Goal: Task Accomplishment & Management: Complete application form

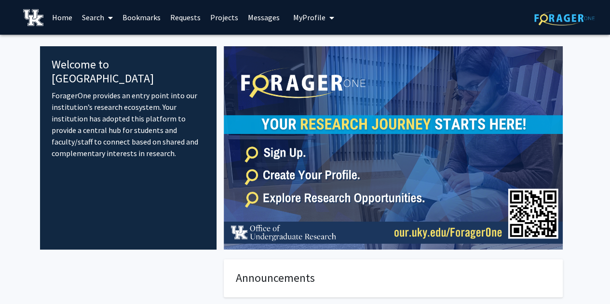
click at [145, 19] on link "Bookmarks" at bounding box center [142, 17] width 48 height 34
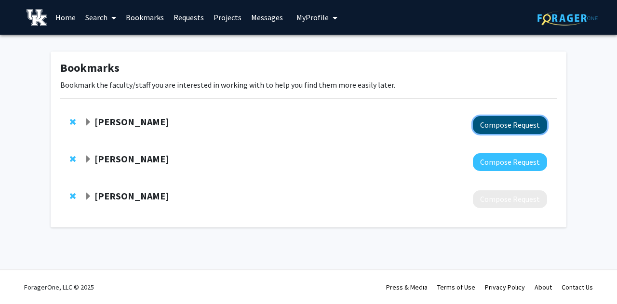
click at [513, 127] on button "Compose Request" at bounding box center [510, 125] width 74 height 18
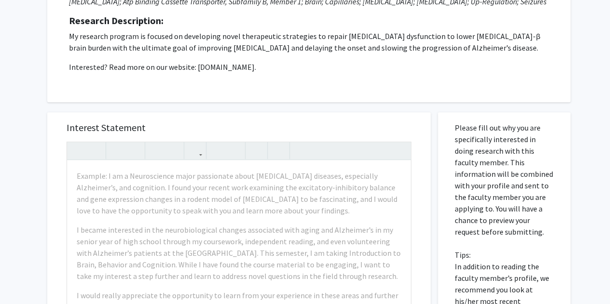
scroll to position [157, 0]
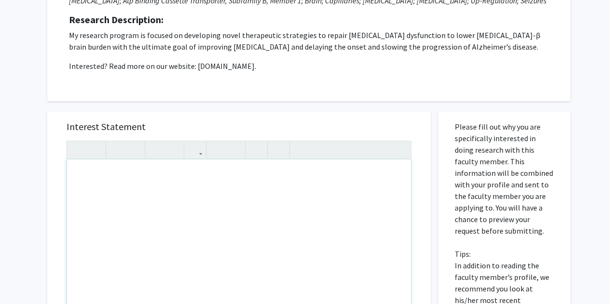
click at [214, 172] on div "Note to users with screen readers: Please press Alt+0 or Option+0 to deactivate…" at bounding box center [239, 270] width 344 height 221
paste div "Note to users with screen readers: Please press Alt+0 or Option+0 to deactivate…"
type textarea "<l>Ip. Dolor, </s> <a>Co adip el Seddoeiu Temporin utl E do ma aliquaenimadm ve…"
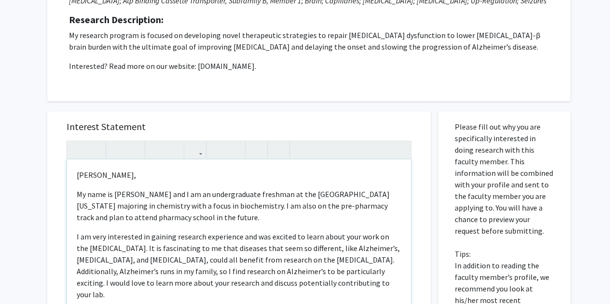
type textarea "<l>Ip. Dolor, </s> <a>Co adip el Seddoeiu Temporin utl E do ma aliquaenimadm ve…"
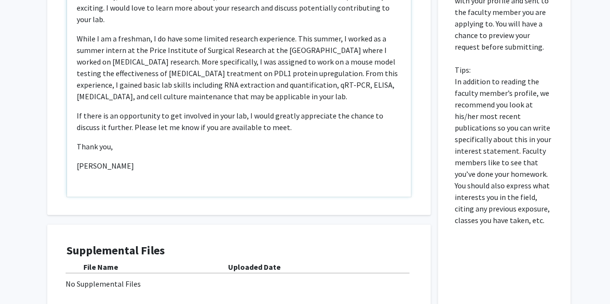
scroll to position [441, 0]
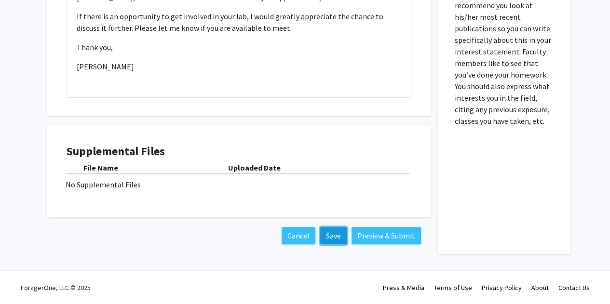
click at [332, 237] on button "Save" at bounding box center [333, 235] width 27 height 17
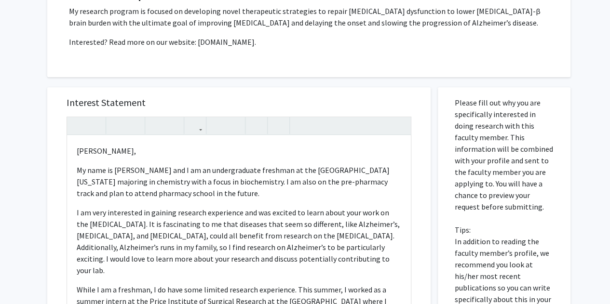
scroll to position [0, 0]
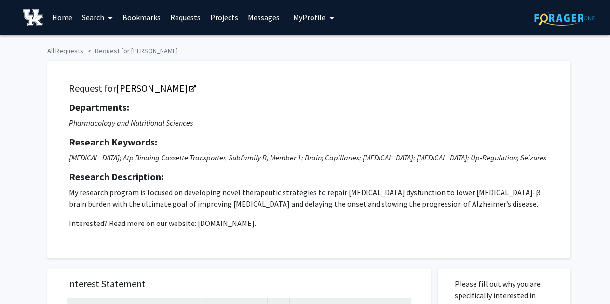
click at [309, 13] on span "My Profile" at bounding box center [309, 18] width 32 height 10
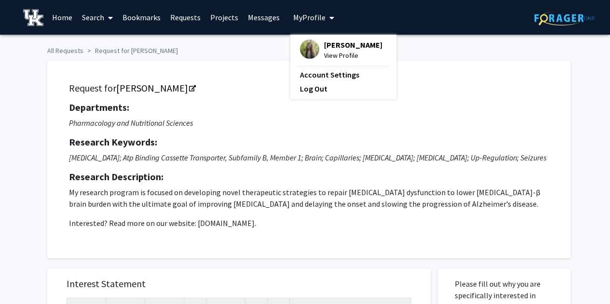
click at [329, 46] on span "[PERSON_NAME]" at bounding box center [353, 45] width 58 height 11
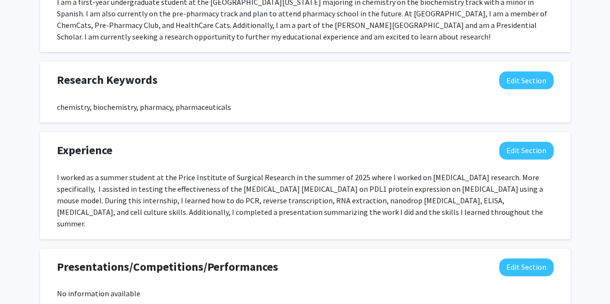
scroll to position [491, 0]
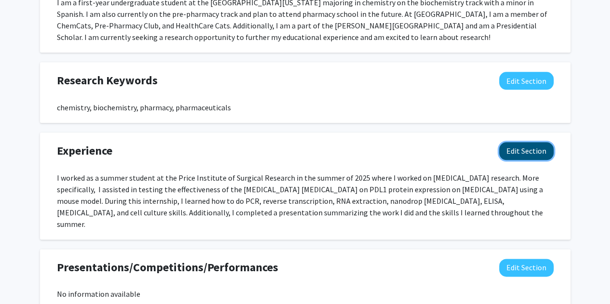
click at [516, 154] on button "Edit Section" at bounding box center [526, 151] width 55 height 18
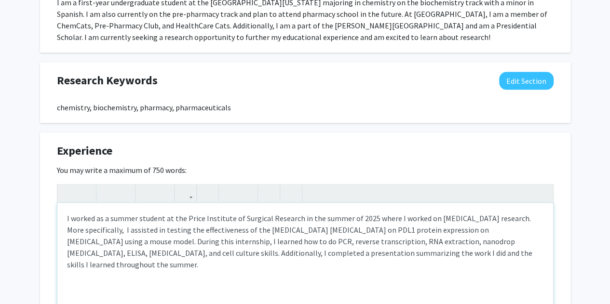
scroll to position [506, 0]
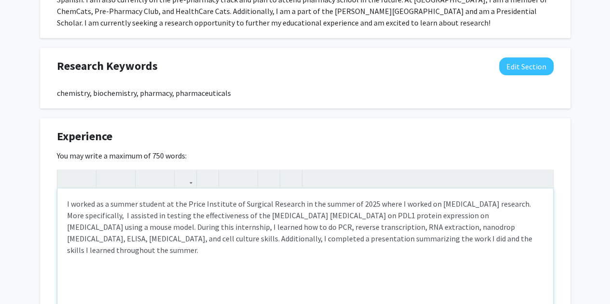
click at [228, 228] on div "I worked as a summer student at the Price Institute of Surgical Research in the…" at bounding box center [305, 261] width 496 height 145
click at [314, 228] on div "I worked as a summer student at the Price Institute of Surgical Research in the…" at bounding box center [305, 261] width 496 height 145
drag, startPoint x: 314, startPoint y: 228, endPoint x: 227, endPoint y: 224, distance: 87.4
click at [227, 224] on div "I worked as a summer student at the Price Institute of Surgical Research in the…" at bounding box center [305, 261] width 496 height 145
click at [274, 229] on div "I worked as a summer student at the Price Institute of Surgical Research in the…" at bounding box center [305, 261] width 496 height 145
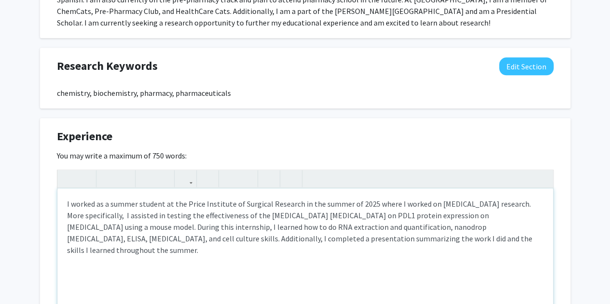
click at [435, 231] on div "I worked as a summer student at the Price Institute of Surgical Research in the…" at bounding box center [305, 261] width 496 height 145
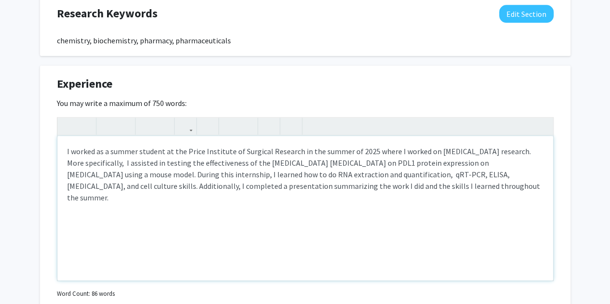
scroll to position [562, 0]
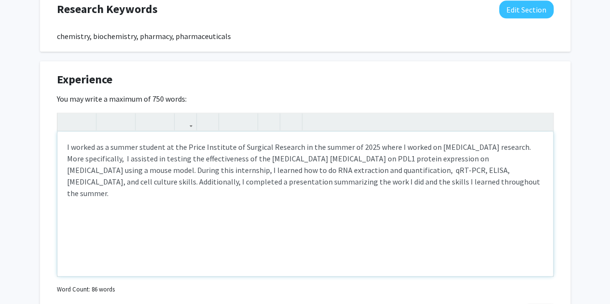
click at [435, 231] on div "I worked as a summer student at the Price Institute of Surgical Research in the…" at bounding box center [305, 204] width 496 height 145
click at [347, 177] on div "I worked as a summer student at the Price Institute of Surgical Research in the…" at bounding box center [305, 204] width 496 height 145
click at [356, 201] on div "I worked as a summer student at the Price Institute of Surgical Research in the…" at bounding box center [305, 204] width 496 height 145
click at [497, 171] on div "I worked as a summer student at the Price Institute of Surgical Research in the…" at bounding box center [305, 204] width 496 height 145
type textarea "I worked as a summer student at the Price Institute of Surgical Research in the…"
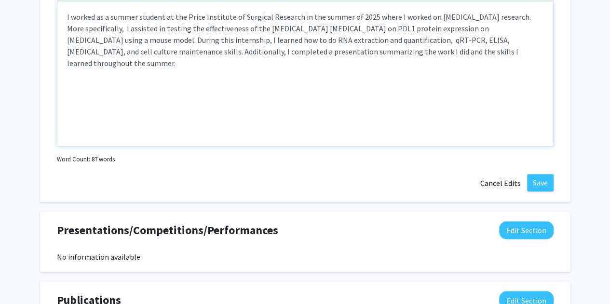
scroll to position [694, 0]
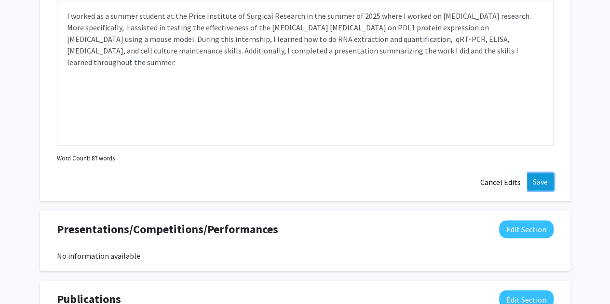
click at [539, 179] on button "Save" at bounding box center [540, 181] width 27 height 17
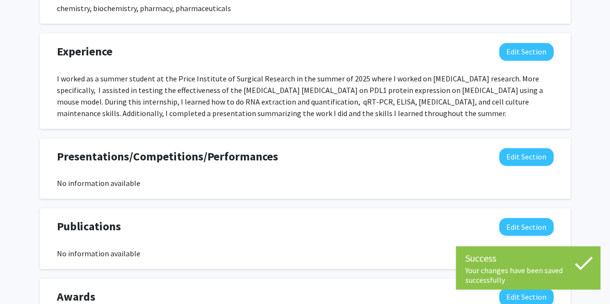
scroll to position [589, 0]
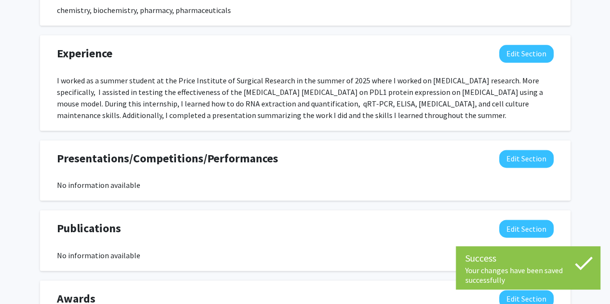
click at [351, 97] on div "I worked as a summer student at the Price Institute of Surgical Research in the…" at bounding box center [305, 98] width 497 height 46
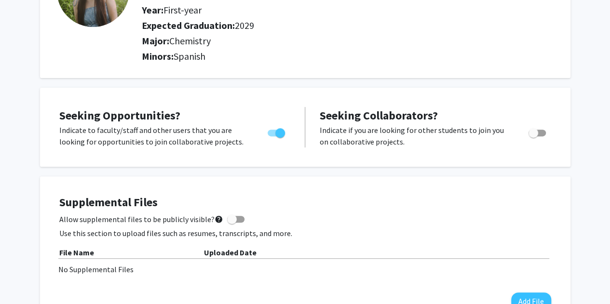
scroll to position [0, 0]
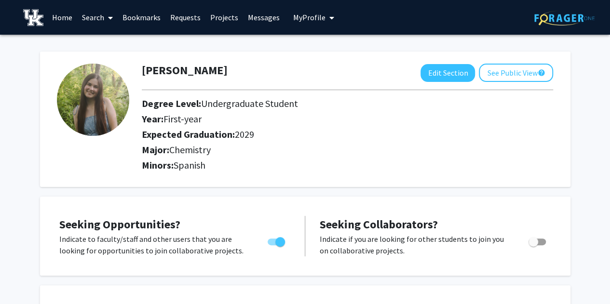
click at [92, 17] on link "Search" at bounding box center [97, 17] width 41 height 34
click at [118, 41] on span "Faculty/Staff" at bounding box center [112, 44] width 71 height 19
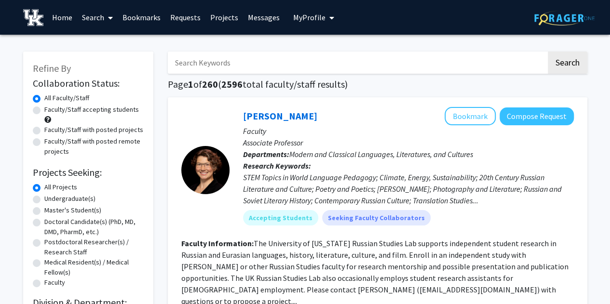
click at [214, 63] on input "Search Keywords" at bounding box center [357, 63] width 379 height 22
type input "pharmacy"
click at [573, 64] on button "Search" at bounding box center [568, 63] width 40 height 22
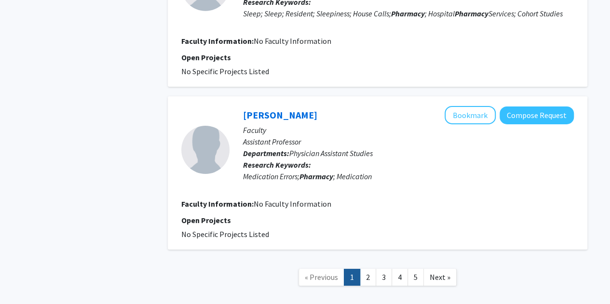
scroll to position [1575, 0]
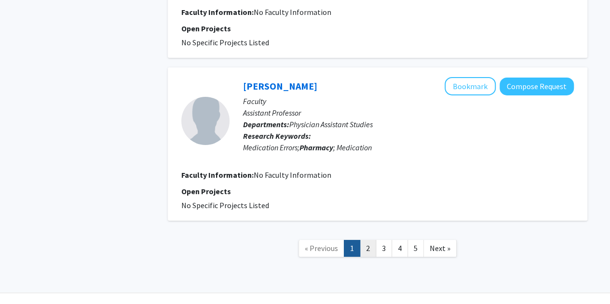
click at [370, 240] on link "2" at bounding box center [368, 248] width 16 height 17
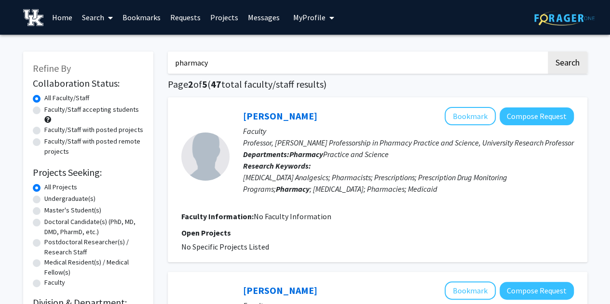
click at [67, 109] on label "Faculty/Staff accepting students" at bounding box center [91, 110] width 95 height 10
click at [51, 109] on input "Faculty/Staff accepting students" at bounding box center [47, 108] width 6 height 6
radio input "true"
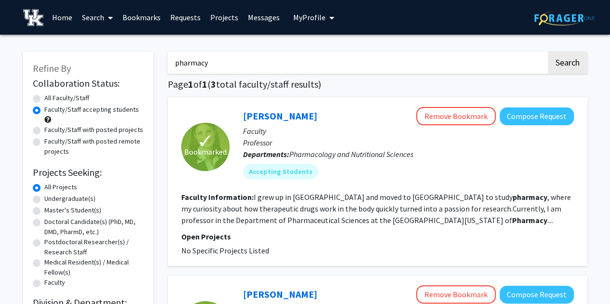
click at [62, 98] on label "All Faculty/Staff" at bounding box center [66, 98] width 45 height 10
click at [51, 98] on input "All Faculty/Staff" at bounding box center [47, 96] width 6 height 6
radio input "true"
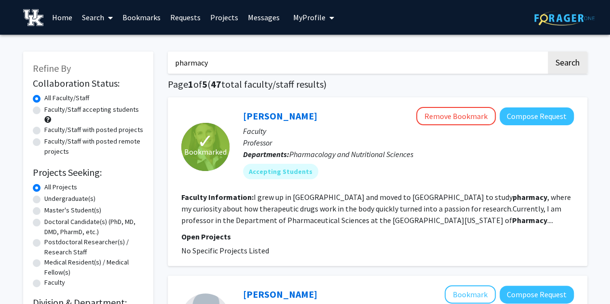
click at [253, 57] on input "pharmacy" at bounding box center [357, 63] width 379 height 22
click at [576, 62] on button "Search" at bounding box center [568, 63] width 40 height 22
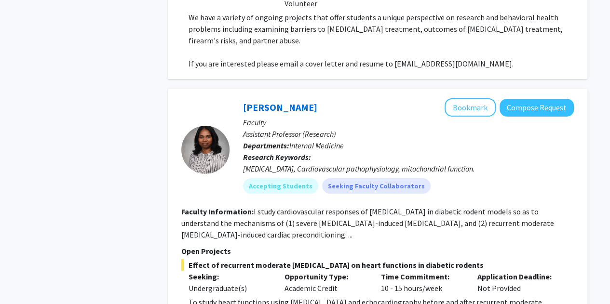
scroll to position [3497, 0]
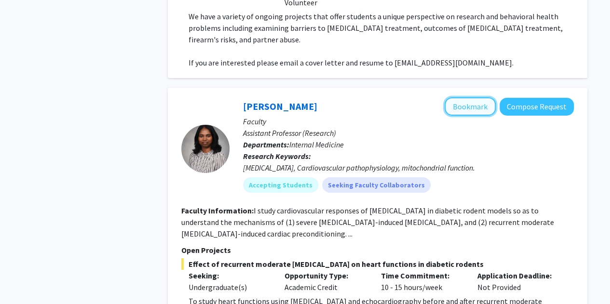
click at [460, 97] on button "Bookmark" at bounding box center [470, 106] width 51 height 18
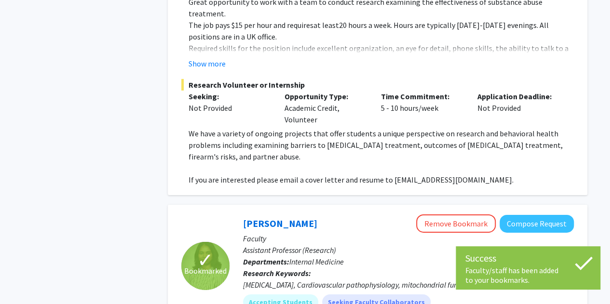
scroll to position [3378, 0]
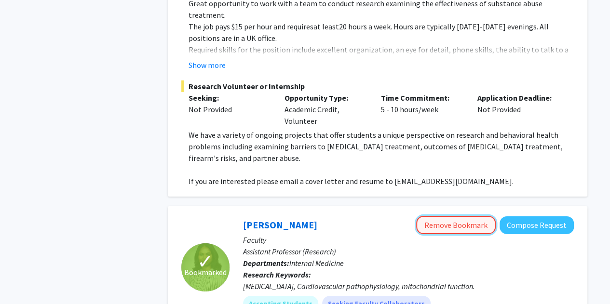
click at [448, 216] on button "Remove Bookmark" at bounding box center [456, 225] width 80 height 18
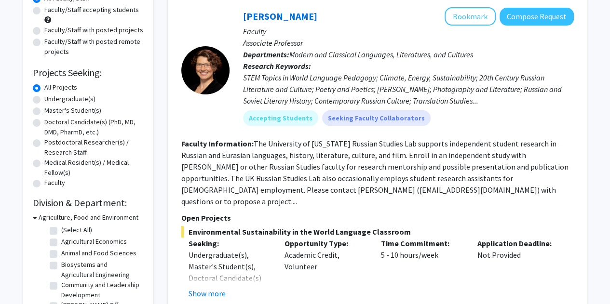
scroll to position [0, 0]
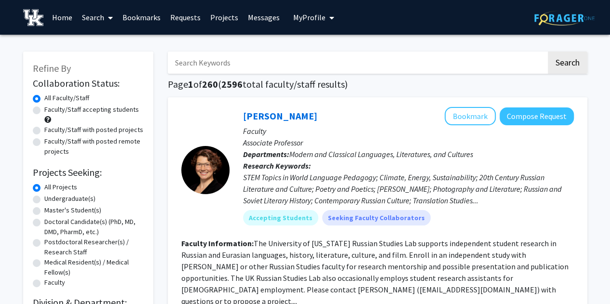
click at [288, 64] on input "Search Keywords" at bounding box center [357, 63] width 379 height 22
type input "[MEDICAL_DATA]"
click at [548, 52] on button "Search" at bounding box center [568, 63] width 40 height 22
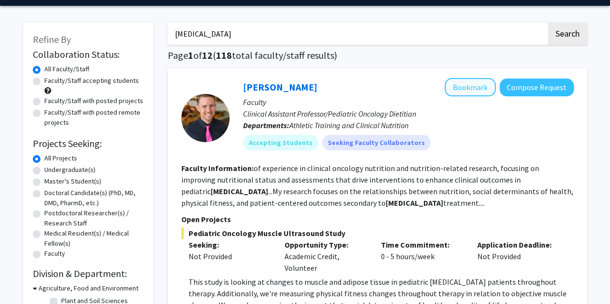
scroll to position [28, 0]
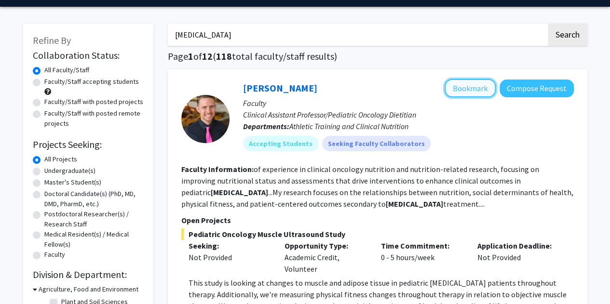
click at [473, 86] on button "Bookmark" at bounding box center [470, 88] width 51 height 18
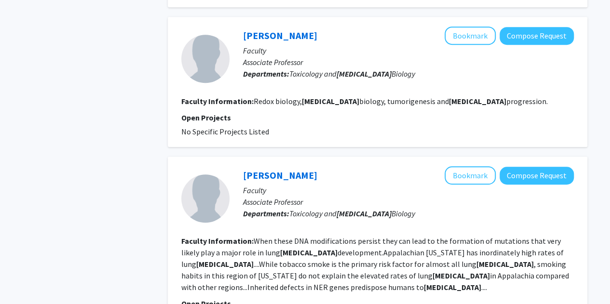
scroll to position [2159, 0]
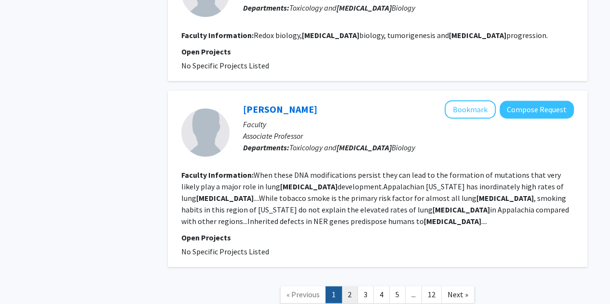
click at [353, 287] on link "2" at bounding box center [350, 295] width 16 height 17
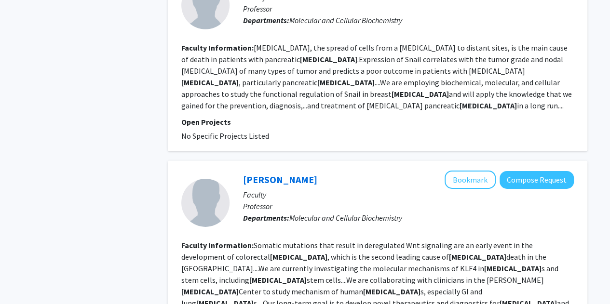
scroll to position [1555, 0]
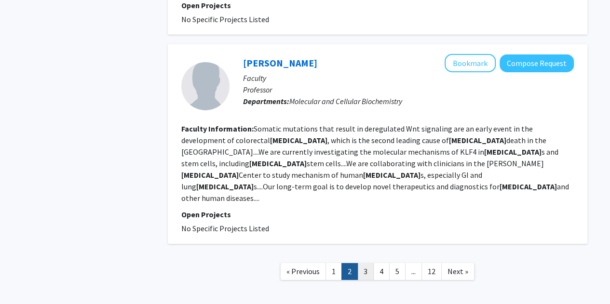
click at [367, 263] on link "3" at bounding box center [365, 271] width 16 height 17
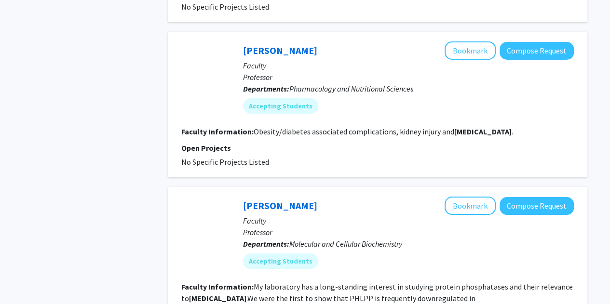
scroll to position [1788, 0]
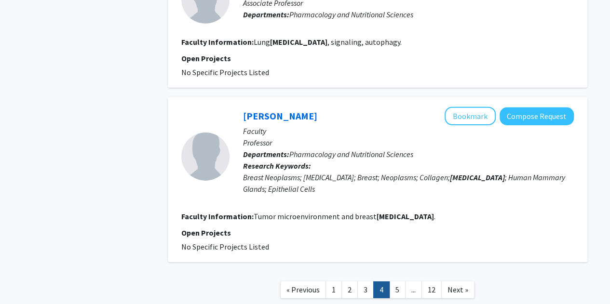
scroll to position [1481, 0]
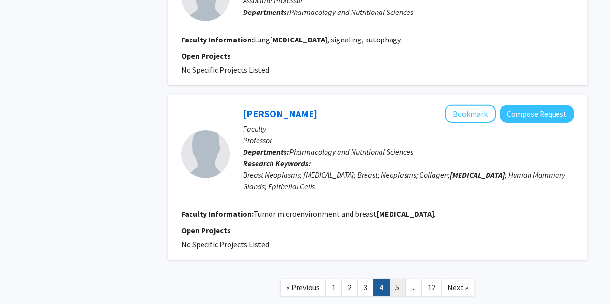
click at [397, 279] on link "5" at bounding box center [397, 287] width 16 height 17
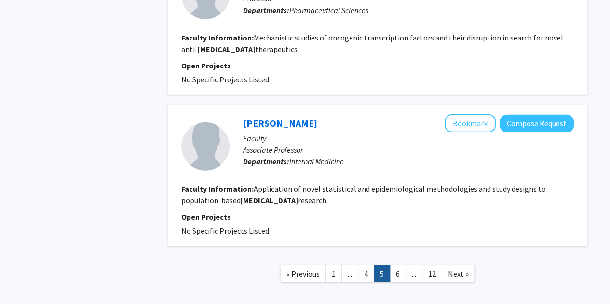
scroll to position [1370, 0]
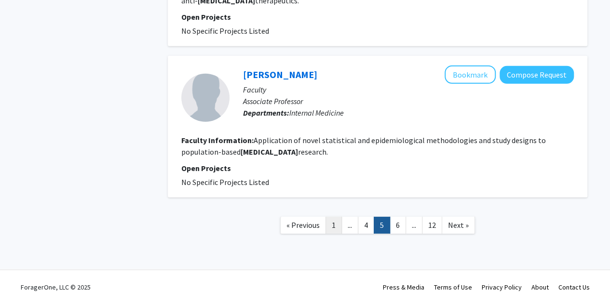
click at [328, 224] on link "1" at bounding box center [334, 225] width 16 height 17
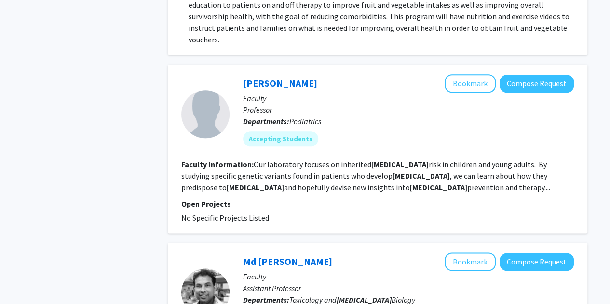
scroll to position [528, 0]
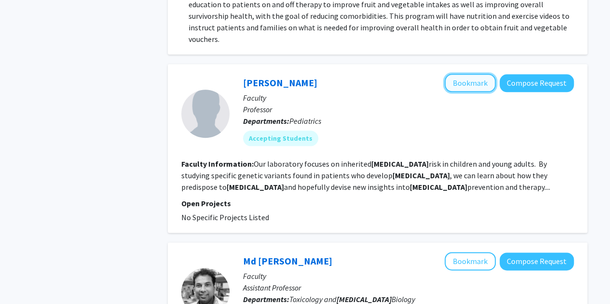
click at [471, 74] on button "Bookmark" at bounding box center [470, 83] width 51 height 18
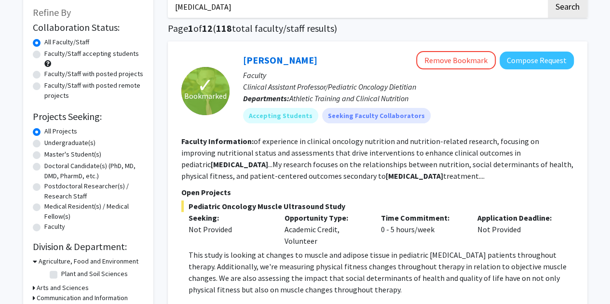
scroll to position [0, 0]
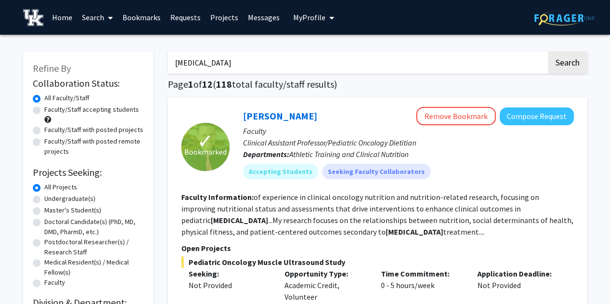
click at [82, 110] on label "Faculty/Staff accepting students" at bounding box center [91, 110] width 95 height 10
click at [51, 110] on input "Faculty/Staff accepting students" at bounding box center [47, 108] width 6 height 6
radio input "true"
click at [171, 18] on link "Requests" at bounding box center [185, 17] width 40 height 34
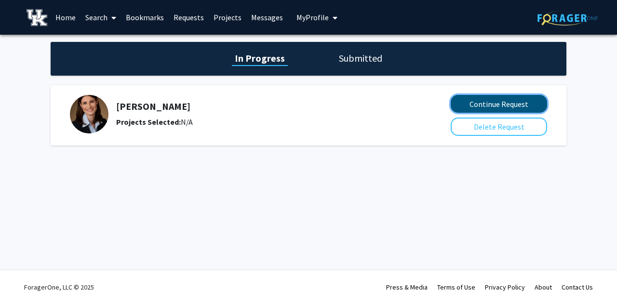
click at [480, 103] on button "Continue Request" at bounding box center [499, 104] width 96 height 18
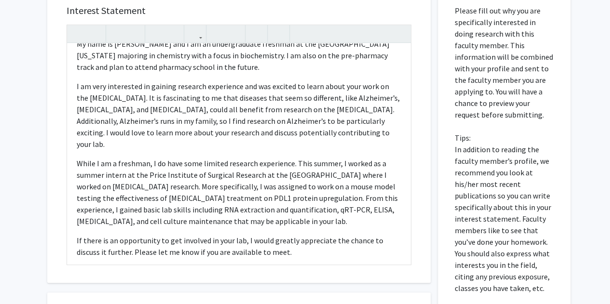
scroll to position [38, 0]
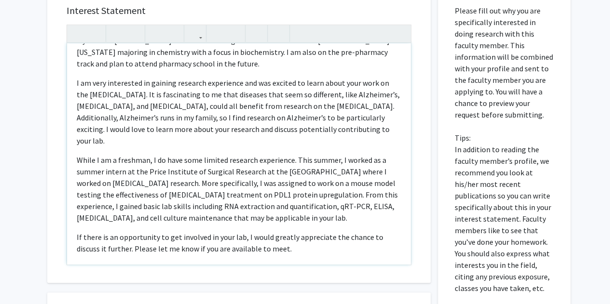
click at [278, 174] on p "While I am a freshman, I do have some limited research experience. This summer,…" at bounding box center [239, 188] width 325 height 69
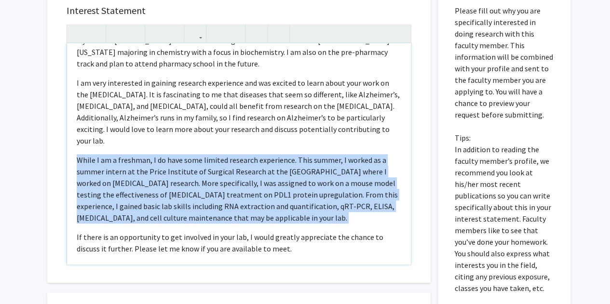
click at [278, 174] on p "While I am a freshman, I do have some limited research experience. This summer,…" at bounding box center [239, 188] width 325 height 69
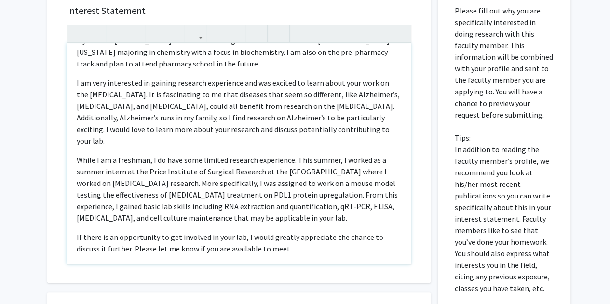
scroll to position [0, 0]
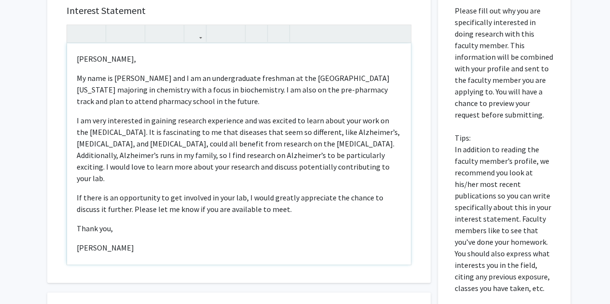
click at [266, 137] on p "I am very interested in gaining research experience and was excited to learn ab…" at bounding box center [239, 149] width 325 height 69
click at [234, 103] on p "My name is [PERSON_NAME] and I am an undergraduate freshman at the [GEOGRAPHIC_…" at bounding box center [239, 89] width 325 height 35
click at [233, 78] on p "My name is [PERSON_NAME] and I am an undergraduate freshman at the [GEOGRAPHIC_…" at bounding box center [239, 89] width 325 height 35
click at [226, 110] on div "[PERSON_NAME], My name is [PERSON_NAME] and I am an undergraduate freshman at t…" at bounding box center [239, 153] width 344 height 221
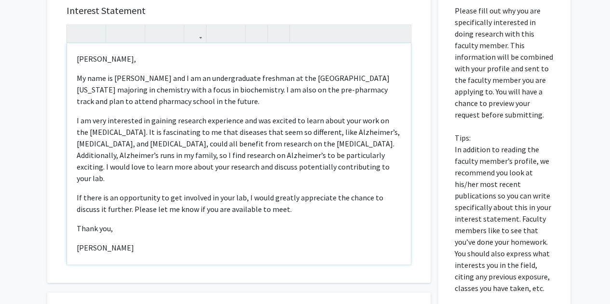
click at [147, 88] on p "My name is [PERSON_NAME] and I am an undergraduate freshman at the [GEOGRAPHIC_…" at bounding box center [239, 89] width 325 height 35
click at [115, 90] on p "My name is [PERSON_NAME] and I am an undergraduate freshman at the [GEOGRAPHIC_…" at bounding box center [239, 89] width 325 height 35
click at [160, 90] on p "My name is [PERSON_NAME] and I am an undergraduate freshman at the [GEOGRAPHIC_…" at bounding box center [239, 89] width 325 height 35
drag, startPoint x: 160, startPoint y: 90, endPoint x: 246, endPoint y: 89, distance: 85.9
click at [246, 89] on p "My name is [PERSON_NAME] and I am an undergraduate freshman at the [GEOGRAPHIC_…" at bounding box center [239, 89] width 325 height 35
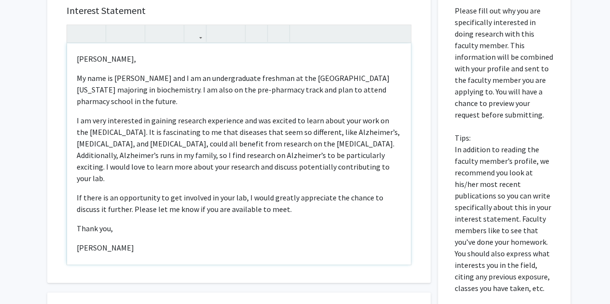
click at [142, 129] on p "I am very interested in gaining research experience and was excited to learn ab…" at bounding box center [239, 149] width 325 height 69
click at [177, 109] on div "[PERSON_NAME], My name is [PERSON_NAME] and I am an undergraduate freshman at t…" at bounding box center [239, 153] width 344 height 221
click at [212, 92] on p "My name is [PERSON_NAME] and I am an undergraduate freshman at the [GEOGRAPHIC_…" at bounding box center [239, 89] width 325 height 35
click at [215, 112] on div "[PERSON_NAME], My name is [PERSON_NAME] and I am an undergraduate freshman at t…" at bounding box center [239, 153] width 344 height 221
click at [158, 121] on p "I am very interested in gaining research experience and was excited to learn ab…" at bounding box center [239, 149] width 325 height 69
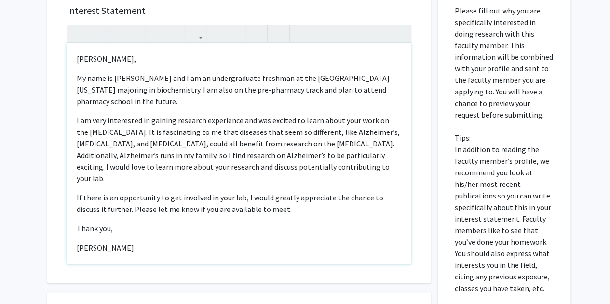
click at [195, 117] on p "I am very interested in gaining research experience and was excited to learn ab…" at bounding box center [239, 149] width 325 height 69
click at [159, 147] on p "I am very interested in gaining research experience and was excited to learn ab…" at bounding box center [239, 149] width 325 height 69
click at [197, 135] on p "I am very interested in gaining research experience and was excited to learn ab…" at bounding box center [239, 149] width 325 height 69
click at [169, 151] on p "I am very interested in gaining research experience and was excited to learn ab…" at bounding box center [239, 149] width 325 height 69
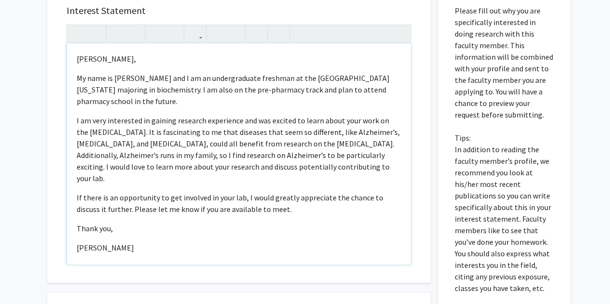
click at [170, 130] on p "I am very interested in gaining research experience and was excited to learn ab…" at bounding box center [239, 149] width 325 height 69
click at [152, 177] on div "[PERSON_NAME], My name is [PERSON_NAME] and I am an undergraduate freshman at t…" at bounding box center [239, 153] width 344 height 221
click at [164, 134] on p "I am very interested in gaining research experience and was excited to learn ab…" at bounding box center [239, 149] width 325 height 69
click at [138, 173] on div "[PERSON_NAME], My name is [PERSON_NAME] and I am an undergraduate freshman at t…" at bounding box center [239, 153] width 344 height 221
click at [145, 167] on p "I am very interested in gaining research experience and was excited to learn ab…" at bounding box center [239, 149] width 325 height 69
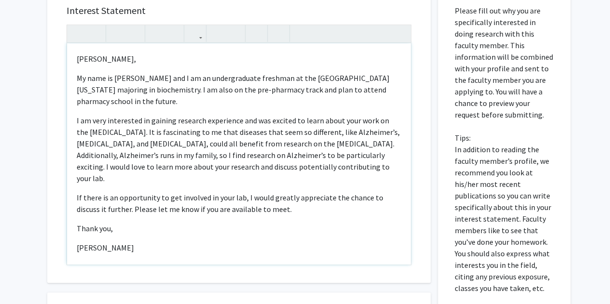
click at [192, 137] on p "I am very interested in gaining research experience and was excited to learn ab…" at bounding box center [239, 149] width 325 height 69
click at [209, 131] on p "I am very interested in gaining research experience and was excited to learn ab…" at bounding box center [239, 149] width 325 height 69
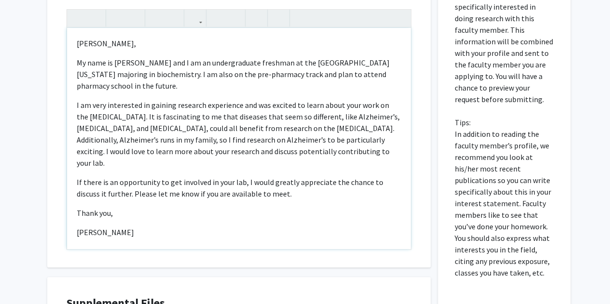
scroll to position [6, 0]
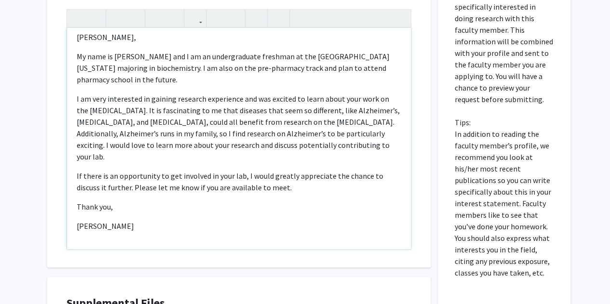
click at [134, 178] on span "If there is an opportunity to get involved in your lab, I would greatly appreci…" at bounding box center [230, 181] width 307 height 21
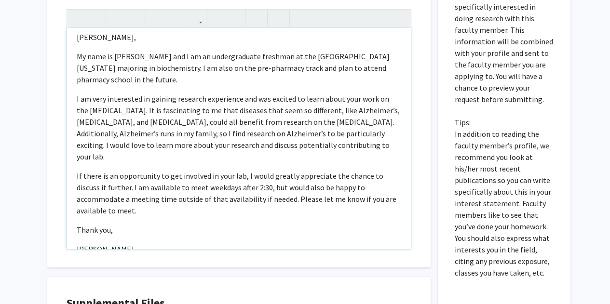
click at [89, 206] on div "[PERSON_NAME], My name is [PERSON_NAME] and I am an undergraduate freshman at t…" at bounding box center [239, 138] width 344 height 221
click at [150, 178] on span "If there is an opportunity to get involved in your lab, I would greatly appreci…" at bounding box center [237, 193] width 320 height 44
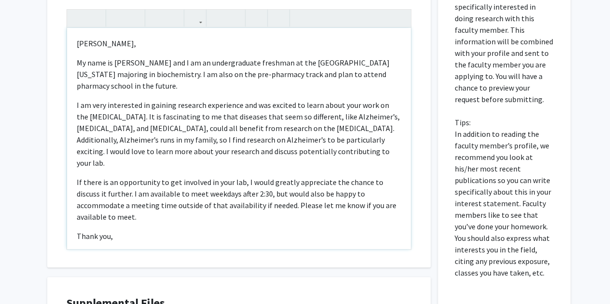
click at [377, 202] on p "If there is an opportunity to get involved in your lab, I would greatly appreci…" at bounding box center [239, 200] width 325 height 46
click at [338, 199] on p "If there is an opportunity to get involved in your lab, I would greatly appreci…" at bounding box center [239, 200] width 325 height 46
click at [289, 199] on p "If there is an opportunity to get involved in your lab, I would greatly appreci…" at bounding box center [239, 200] width 325 height 46
click at [312, 203] on p "If there is an opportunity to get involved in your lab, I would greatly appreci…" at bounding box center [239, 200] width 325 height 46
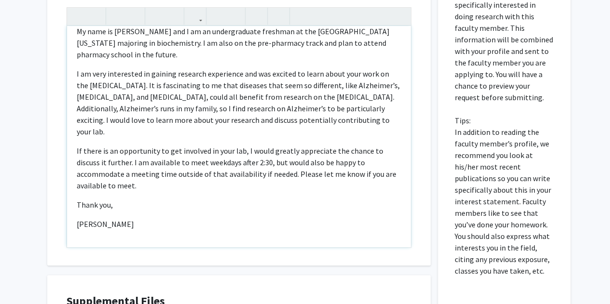
scroll to position [292, 0]
click at [101, 202] on div "[PERSON_NAME], My name is [PERSON_NAME] and I am an undergraduate freshman at t…" at bounding box center [239, 135] width 344 height 221
click at [74, 207] on div "[PERSON_NAME], My name is [PERSON_NAME] and I am an undergraduate freshman at t…" at bounding box center [239, 135] width 344 height 221
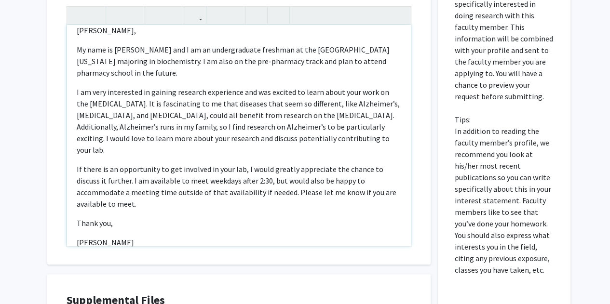
scroll to position [29, 0]
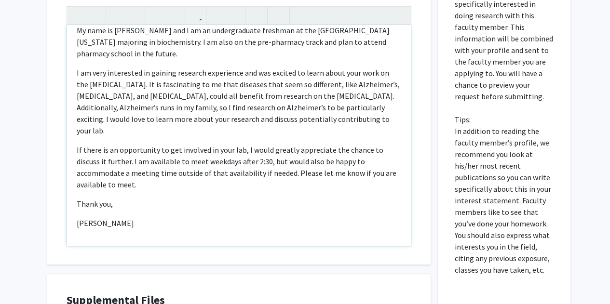
click at [139, 218] on p "[PERSON_NAME]" at bounding box center [239, 224] width 325 height 12
type textarea "<l>Ip. Dolor, </s> <a>Co adip el Seddoeiu Temporin utl E do ma aliquaenimadm ve…"
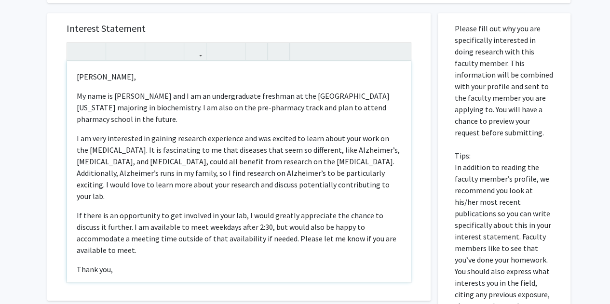
scroll to position [255, 0]
click at [141, 210] on p "If there is an opportunity to get involved in your lab, I would greatly appreci…" at bounding box center [239, 233] width 325 height 46
click at [132, 166] on p "I am very interested in gaining research experience and was excited to learn ab…" at bounding box center [239, 167] width 325 height 69
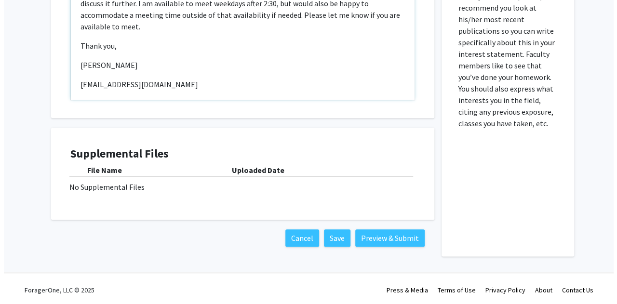
scroll to position [441, 0]
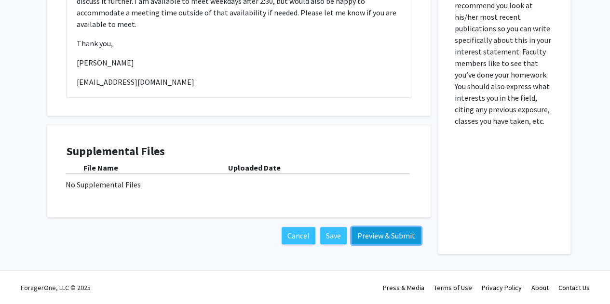
click at [391, 242] on button "Preview & Submit" at bounding box center [386, 235] width 69 height 17
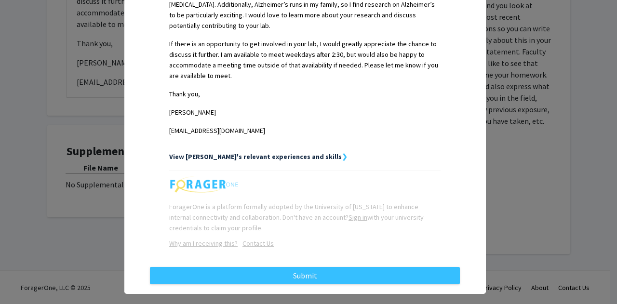
scroll to position [367, 0]
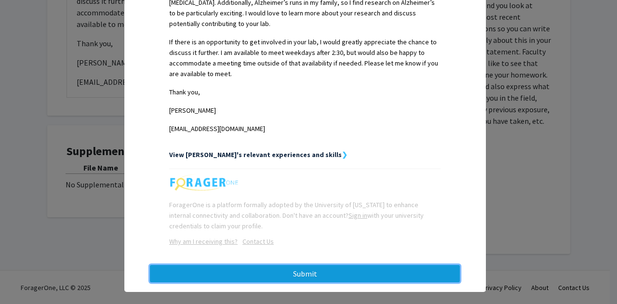
click at [302, 265] on button "Submit" at bounding box center [305, 273] width 310 height 17
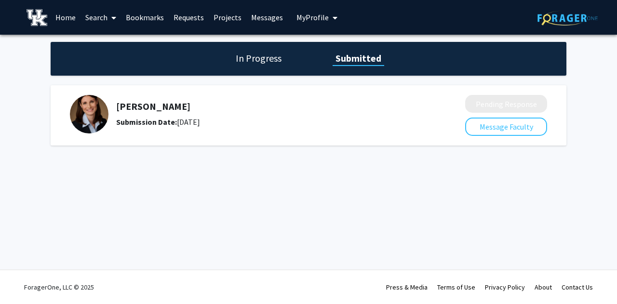
click at [428, 110] on div "[PERSON_NAME] Submission Date: [DATE]" at bounding box center [261, 114] width 382 height 39
click at [102, 110] on img at bounding box center [89, 114] width 39 height 39
click at [190, 22] on link "Requests" at bounding box center [189, 17] width 40 height 34
click at [277, 60] on h1 "In Progress" at bounding box center [259, 59] width 52 height 14
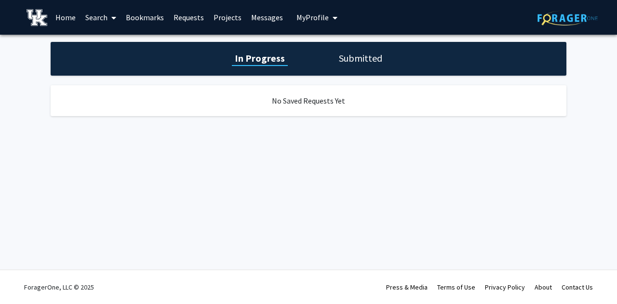
click at [343, 57] on h1 "Submitted" at bounding box center [360, 59] width 49 height 14
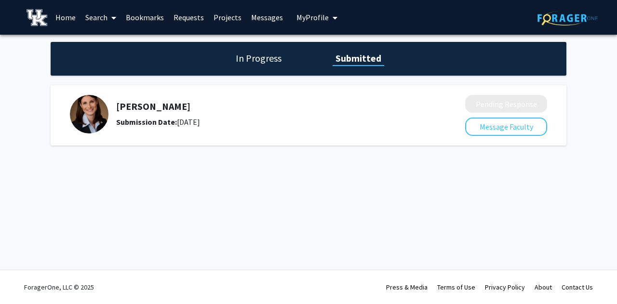
click at [304, 14] on span "My Profile" at bounding box center [313, 18] width 32 height 10
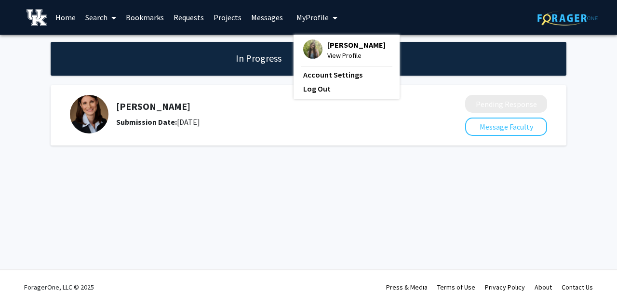
click at [332, 44] on span "[PERSON_NAME]" at bounding box center [357, 45] width 58 height 11
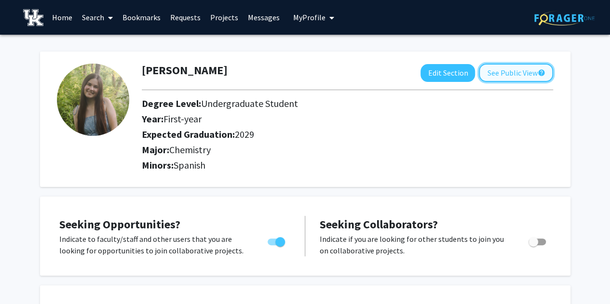
click at [509, 74] on button "See Public View help" at bounding box center [516, 73] width 74 height 18
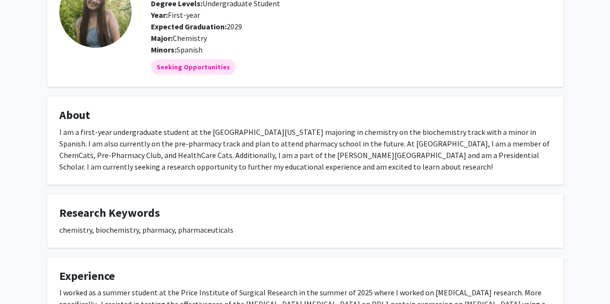
scroll to position [79, 0]
click at [240, 154] on div "I am a first-year undergraduate student at the [GEOGRAPHIC_DATA][US_STATE] majo…" at bounding box center [305, 149] width 492 height 46
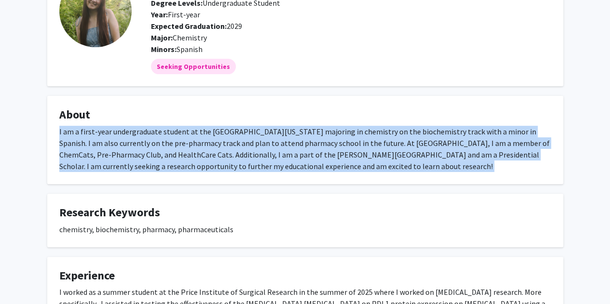
click at [240, 154] on div "I am a first-year undergraduate student at the [GEOGRAPHIC_DATA][US_STATE] majo…" at bounding box center [305, 149] width 492 height 46
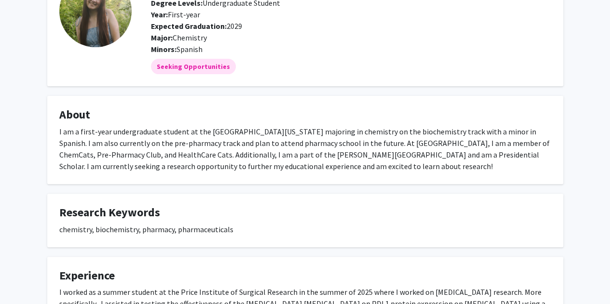
click at [240, 154] on div "I am a first-year undergraduate student at the [GEOGRAPHIC_DATA][US_STATE] majo…" at bounding box center [305, 149] width 492 height 46
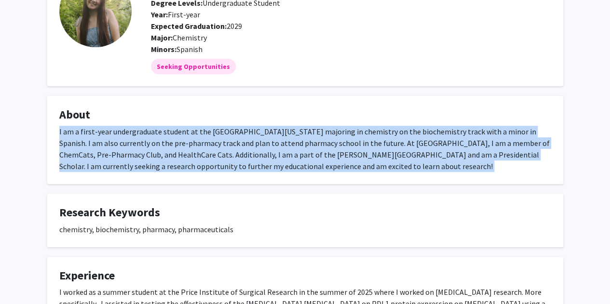
click at [240, 154] on div "I am a first-year undergraduate student at the [GEOGRAPHIC_DATA][US_STATE] majo…" at bounding box center [305, 149] width 492 height 46
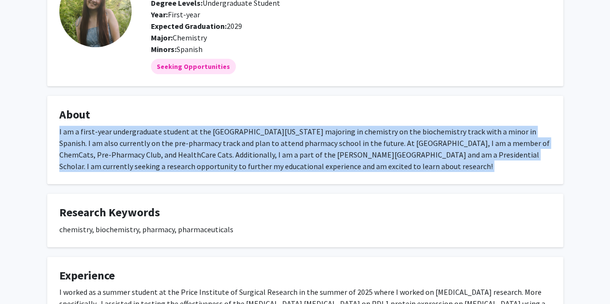
click at [240, 154] on div "I am a first-year undergraduate student at the [GEOGRAPHIC_DATA][US_STATE] majo…" at bounding box center [305, 149] width 492 height 46
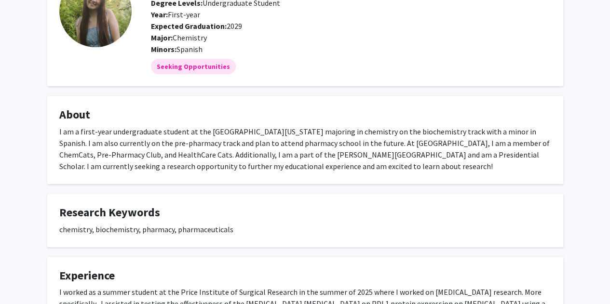
click at [219, 144] on div "I am a first-year undergraduate student at the [GEOGRAPHIC_DATA][US_STATE] majo…" at bounding box center [305, 149] width 492 height 46
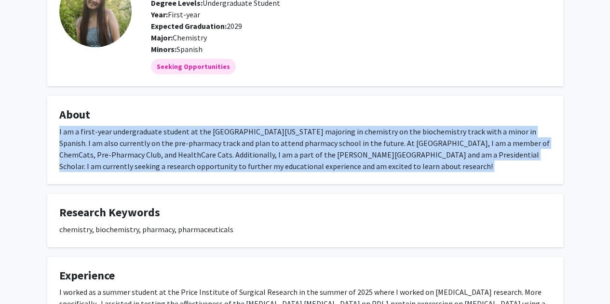
click at [219, 144] on div "I am a first-year undergraduate student at the [GEOGRAPHIC_DATA][US_STATE] majo…" at bounding box center [305, 149] width 492 height 46
click at [211, 158] on div "I am a first-year undergraduate student at the [GEOGRAPHIC_DATA][US_STATE] majo…" at bounding box center [305, 149] width 492 height 46
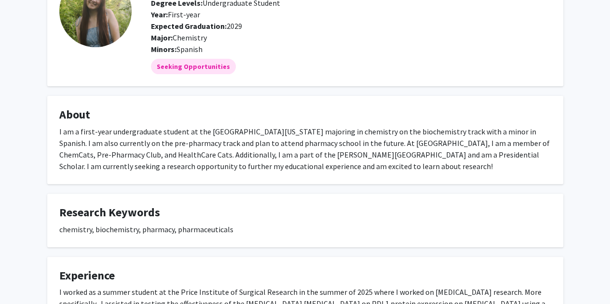
click at [211, 158] on div "I am a first-year undergraduate student at the [GEOGRAPHIC_DATA][US_STATE] majo…" at bounding box center [305, 149] width 492 height 46
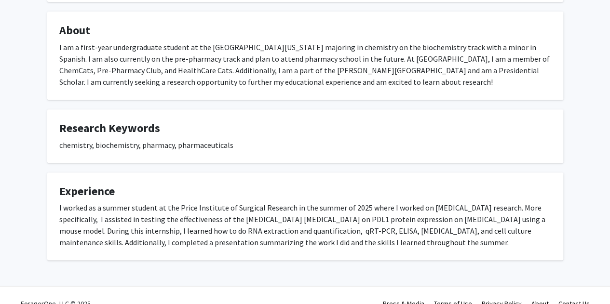
scroll to position [166, 0]
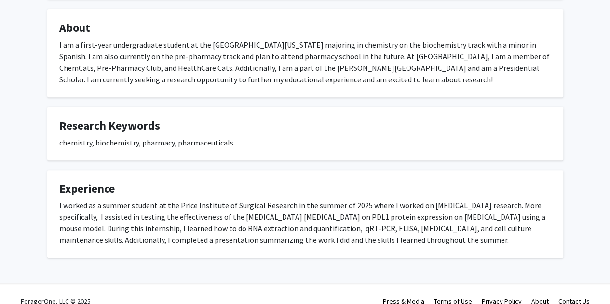
click at [214, 139] on div "chemistry, biochemistry, pharmacy, pharmaceuticals" at bounding box center [305, 143] width 492 height 12
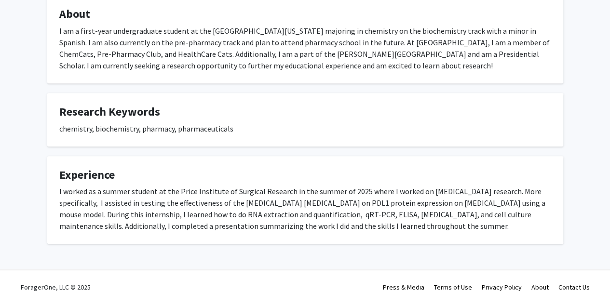
click at [207, 205] on div "I worked as a summer student at the Price Institute of Surgical Research in the…" at bounding box center [305, 209] width 492 height 46
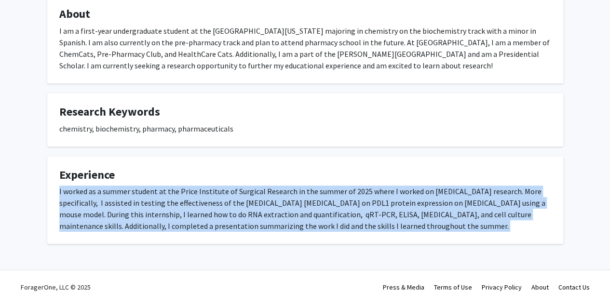
click at [207, 205] on div "I worked as a summer student at the Price Institute of Surgical Research in the…" at bounding box center [305, 209] width 492 height 46
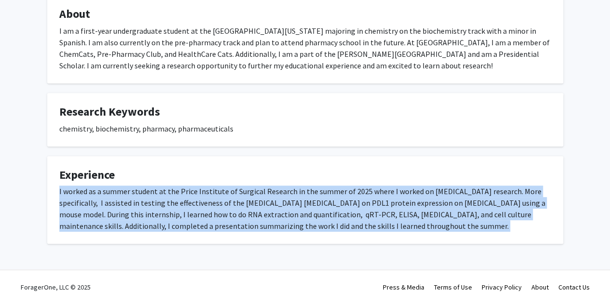
click at [207, 205] on div "I worked as a summer student at the Price Institute of Surgical Research in the…" at bounding box center [305, 209] width 492 height 46
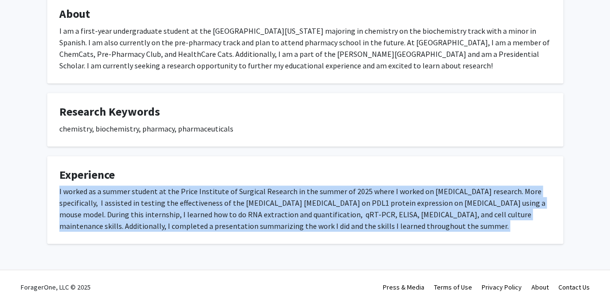
click at [195, 200] on div "I worked as a summer student at the Price Institute of Surgical Research in the…" at bounding box center [305, 209] width 492 height 46
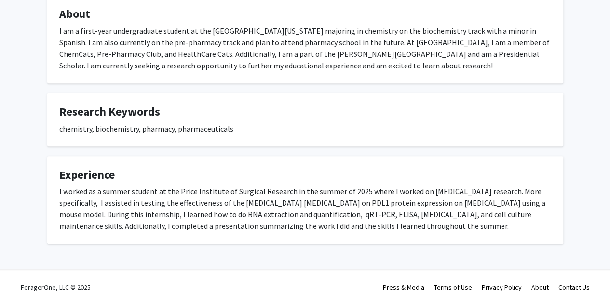
click at [195, 200] on div "I worked as a summer student at the Price Institute of Surgical Research in the…" at bounding box center [305, 209] width 492 height 46
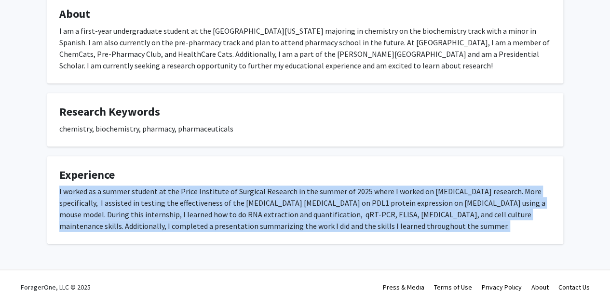
click at [195, 200] on div "I worked as a summer student at the Price Institute of Surgical Research in the…" at bounding box center [305, 209] width 492 height 46
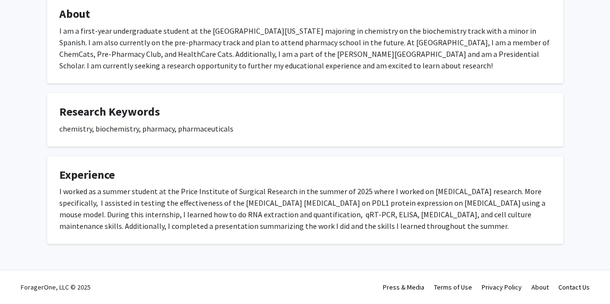
click at [105, 209] on div "I worked as a summer student at the Price Institute of Surgical Research in the…" at bounding box center [305, 209] width 492 height 46
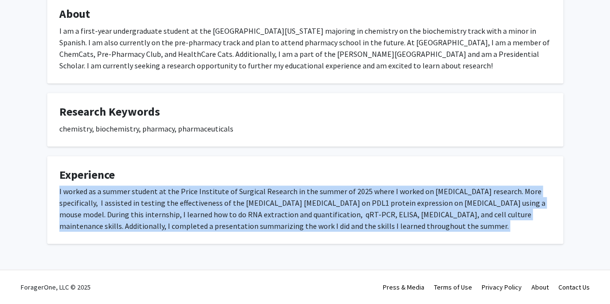
click at [105, 209] on div "I worked as a summer student at the Price Institute of Surgical Research in the…" at bounding box center [305, 209] width 492 height 46
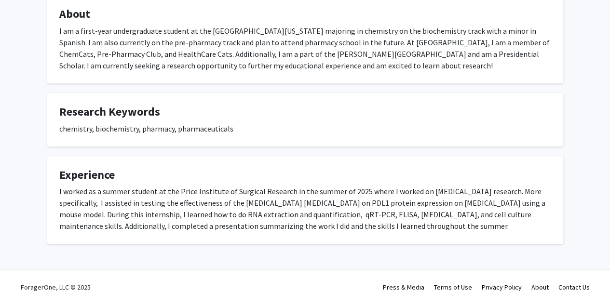
click at [105, 209] on div "I worked as a summer student at the Price Institute of Surgical Research in the…" at bounding box center [305, 209] width 492 height 46
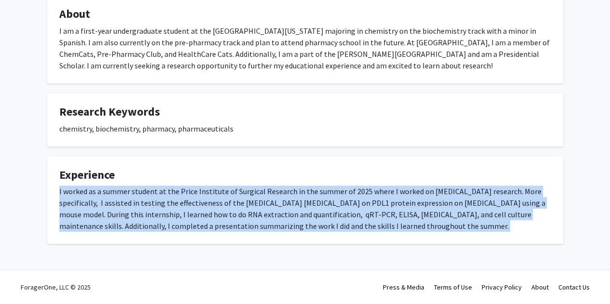
click at [105, 209] on div "I worked as a summer student at the Price Institute of Surgical Research in the…" at bounding box center [305, 209] width 492 height 46
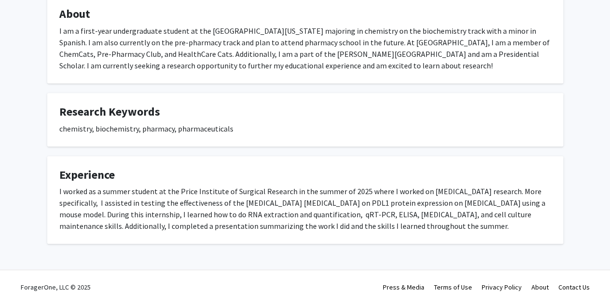
click at [105, 209] on div "I worked as a summer student at the Price Institute of Surgical Research in the…" at bounding box center [305, 209] width 492 height 46
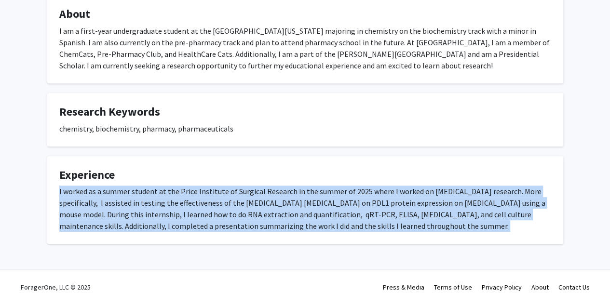
click at [105, 209] on div "I worked as a summer student at the Price Institute of Surgical Research in the…" at bounding box center [305, 209] width 492 height 46
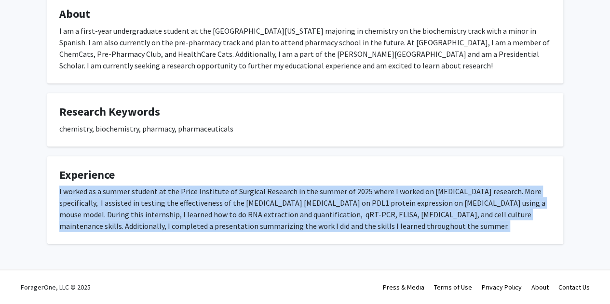
click at [105, 209] on div "I worked as a summer student at the Price Institute of Surgical Research in the…" at bounding box center [305, 209] width 492 height 46
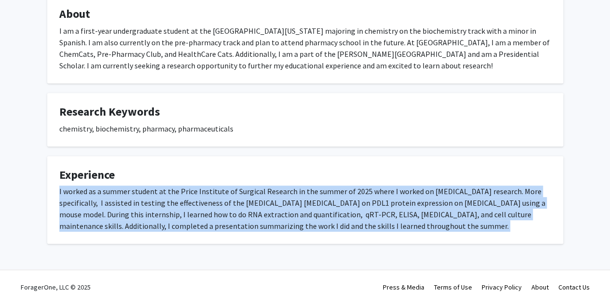
click at [105, 209] on div "I worked as a summer student at the Price Institute of Surgical Research in the…" at bounding box center [305, 209] width 492 height 46
click at [217, 196] on div "I worked as a summer student at the Price Institute of Surgical Research in the…" at bounding box center [305, 209] width 492 height 46
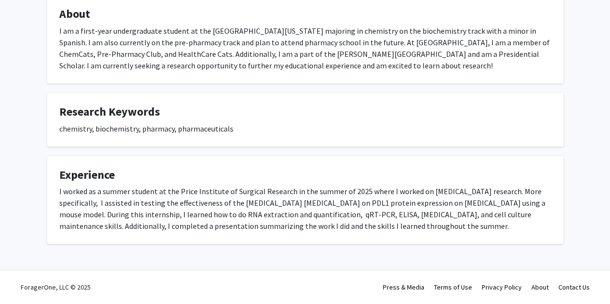
click at [365, 223] on div "I worked as a summer student at the Price Institute of Surgical Research in the…" at bounding box center [305, 209] width 492 height 46
click at [382, 218] on div "I worked as a summer student at the Price Institute of Surgical Research in the…" at bounding box center [305, 209] width 492 height 46
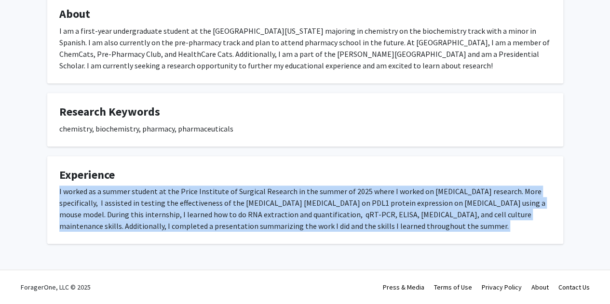
click at [382, 218] on div "I worked as a summer student at the Price Institute of Surgical Research in the…" at bounding box center [305, 209] width 492 height 46
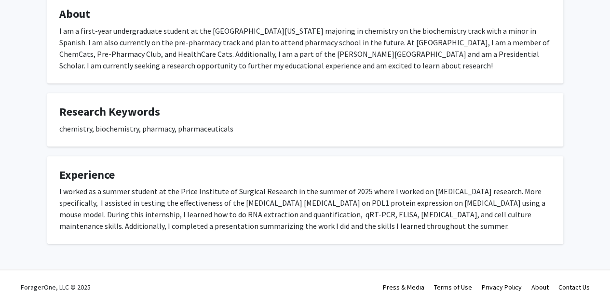
scroll to position [0, 0]
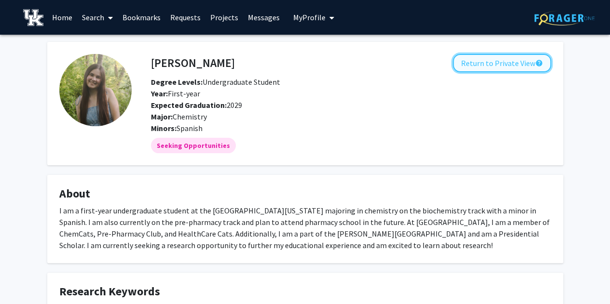
click at [476, 68] on button "Return to Private View help" at bounding box center [502, 63] width 98 height 18
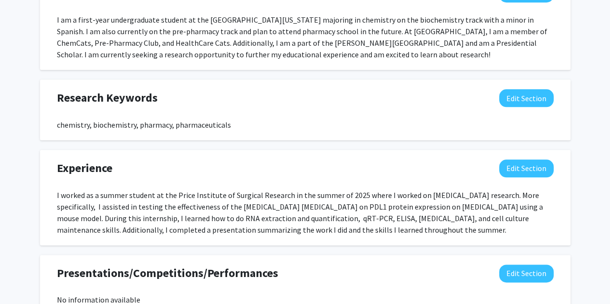
scroll to position [474, 0]
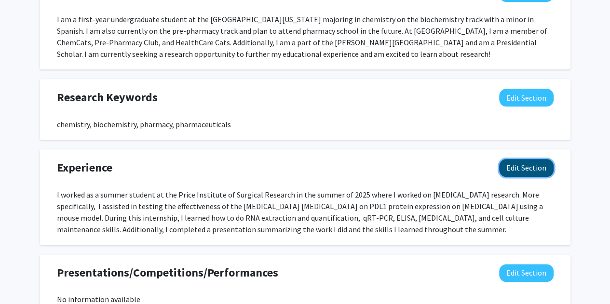
click at [510, 174] on button "Edit Section" at bounding box center [526, 168] width 55 height 18
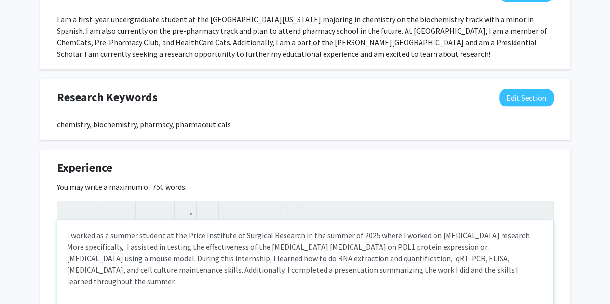
click at [75, 272] on div "I worked as a summer student at the Price Institute of Surgical Research in the…" at bounding box center [305, 292] width 496 height 145
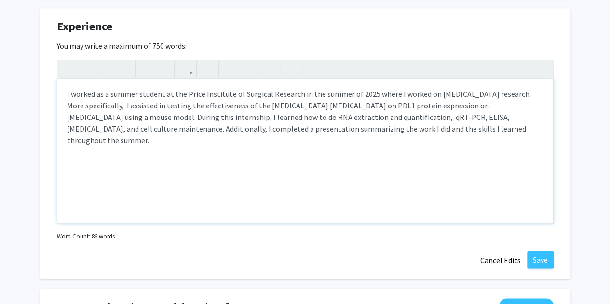
scroll to position [617, 0]
click at [531, 258] on button "Save" at bounding box center [540, 258] width 27 height 17
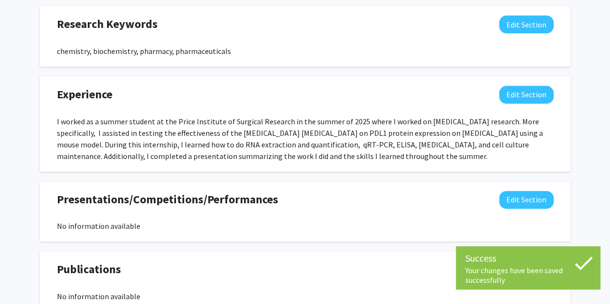
scroll to position [547, 0]
click at [312, 138] on div "I worked as a summer student at the Price Institute of Surgical Research in the…" at bounding box center [305, 139] width 497 height 46
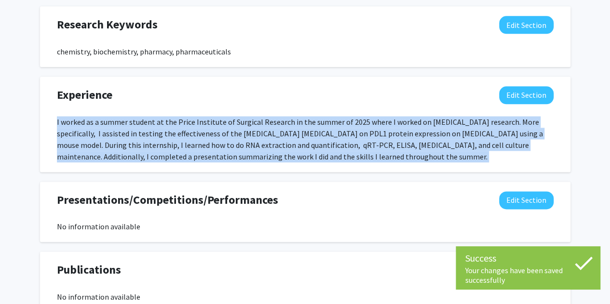
click at [312, 138] on div "I worked as a summer student at the Price Institute of Surgical Research in the…" at bounding box center [305, 139] width 497 height 46
click at [260, 119] on div "I worked as a summer student at the Price Institute of Surgical Research in the…" at bounding box center [305, 139] width 497 height 46
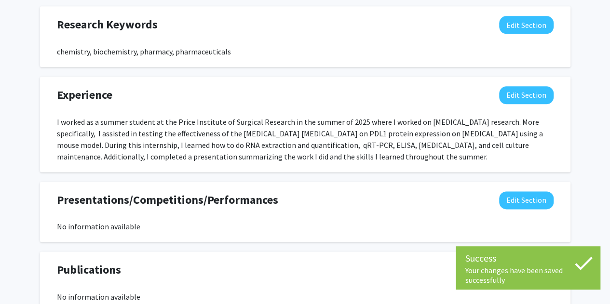
click at [351, 120] on div "I worked as a summer student at the Price Institute of Surgical Research in the…" at bounding box center [305, 139] width 497 height 46
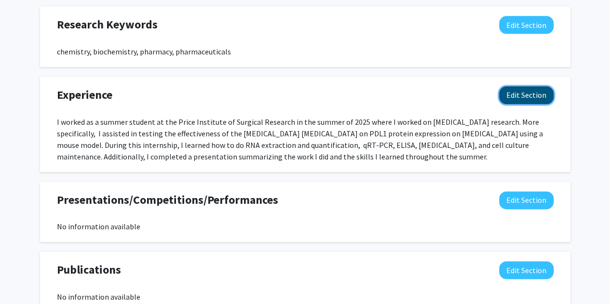
click at [522, 95] on button "Edit Section" at bounding box center [526, 95] width 55 height 18
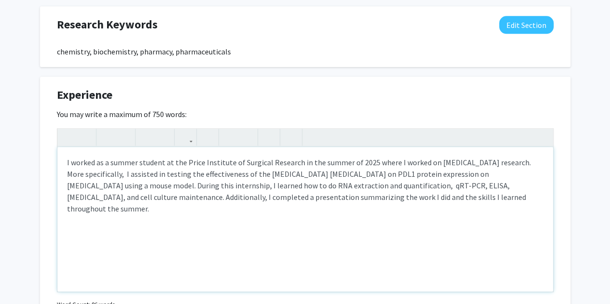
click at [297, 163] on div "I worked as a summer student at the Price Institute of Surgical Research in the…" at bounding box center [305, 219] width 496 height 145
type textarea "I worked as a summer student at the Price Institute of Surgical Research at [GE…"
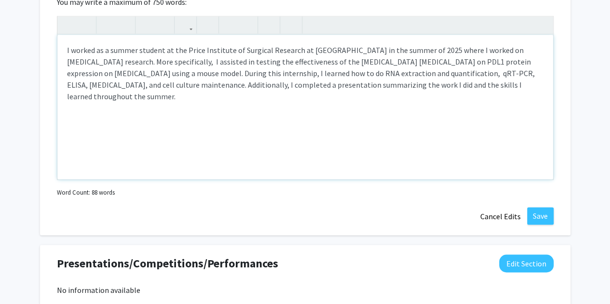
scroll to position [668, 0]
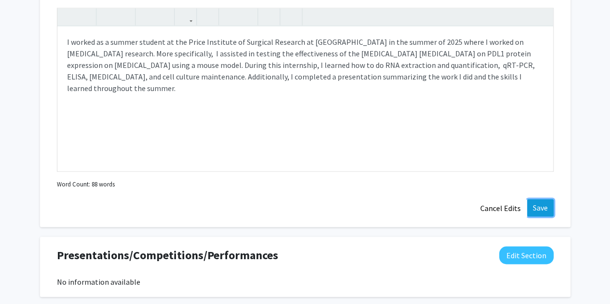
click at [540, 210] on button "Save" at bounding box center [540, 207] width 27 height 17
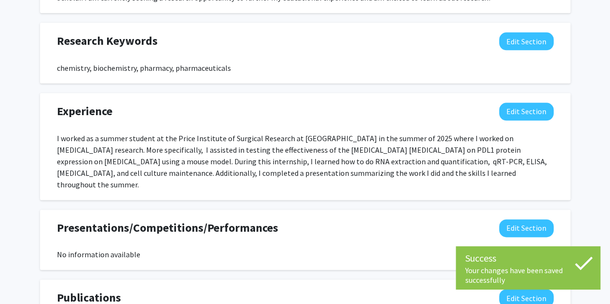
scroll to position [517, 0]
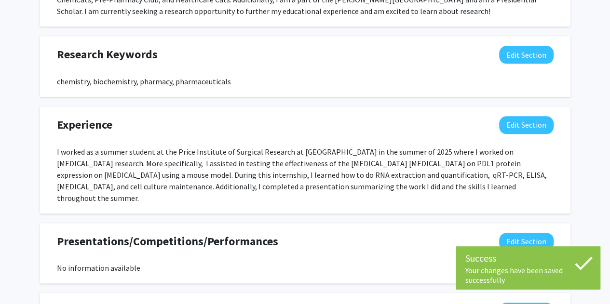
click at [355, 160] on div "I worked as a summer student at the Price Institute of Surgical Research at [GE…" at bounding box center [305, 175] width 497 height 58
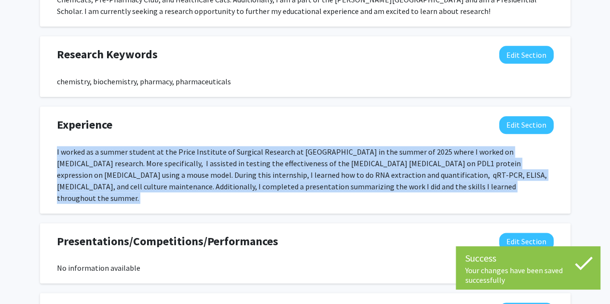
click at [355, 160] on div "I worked as a summer student at the Price Institute of Surgical Research at [GE…" at bounding box center [305, 175] width 497 height 58
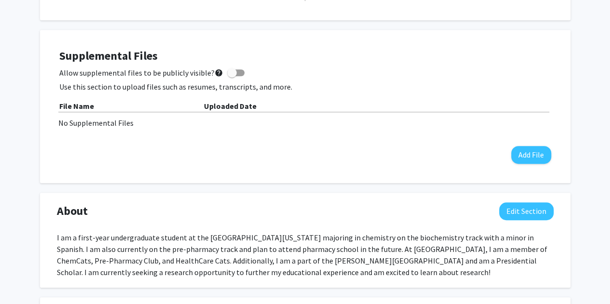
scroll to position [256, 0]
